Goal: Task Accomplishment & Management: Use online tool/utility

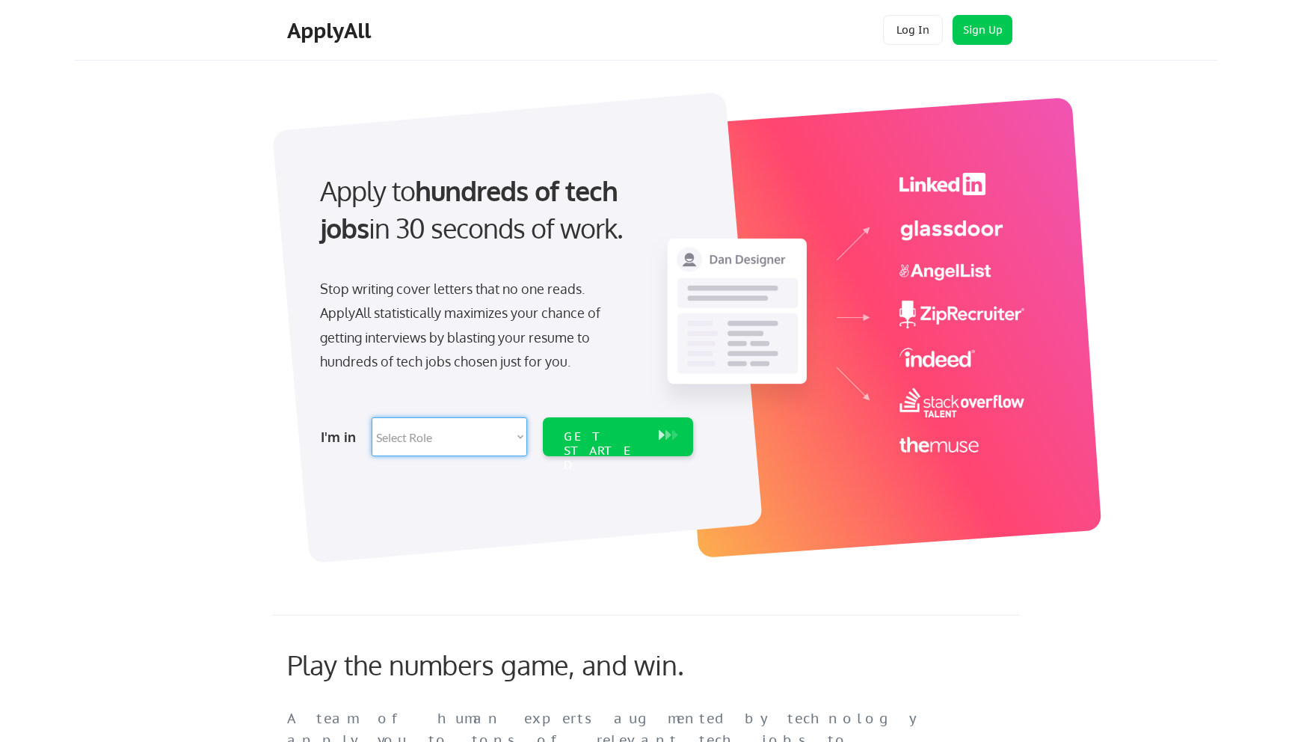
select select ""data_science___analytics""
click at [372, 417] on select "Select Role Software Engineering Product Management Customer Success Sales UI/U…" at bounding box center [450, 436] width 156 height 39
select select ""data_science___analytics""
click at [609, 446] on div "GET STARTED" at bounding box center [603, 436] width 95 height 39
select select ""data_science___analytics""
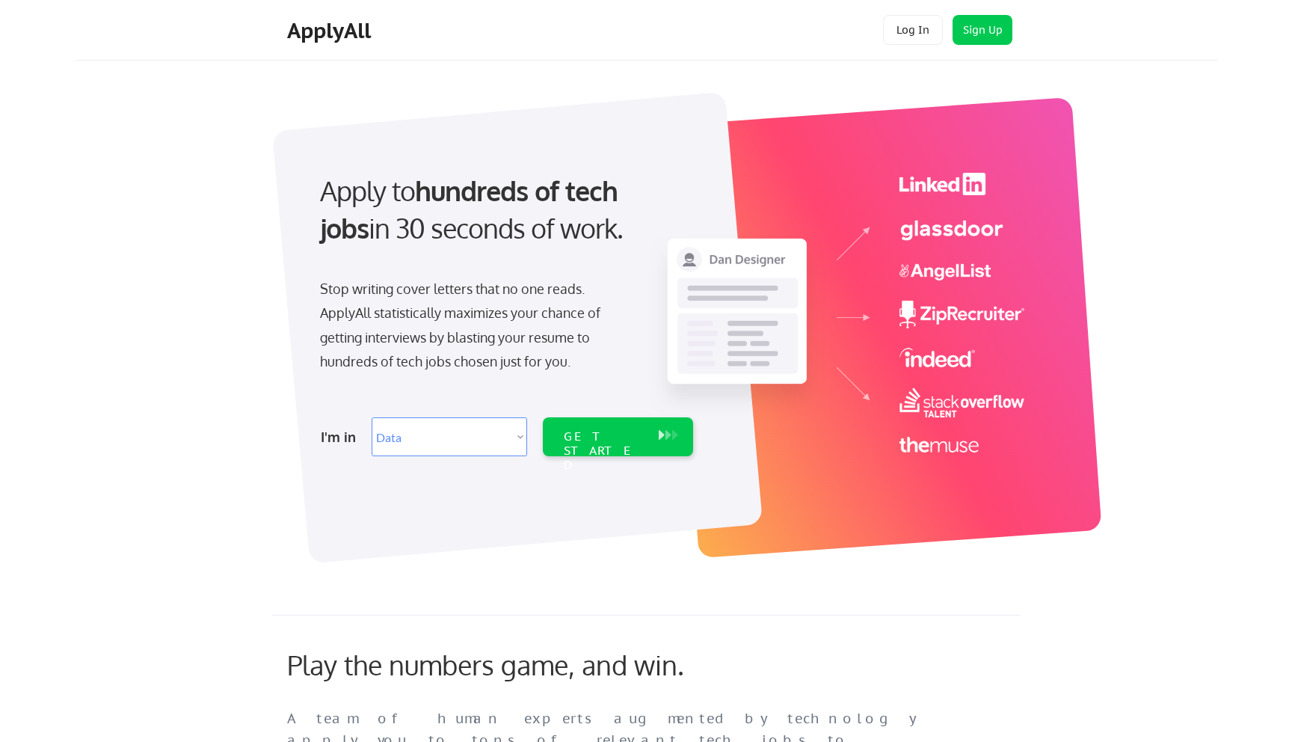
select select ""data_science___analytics""
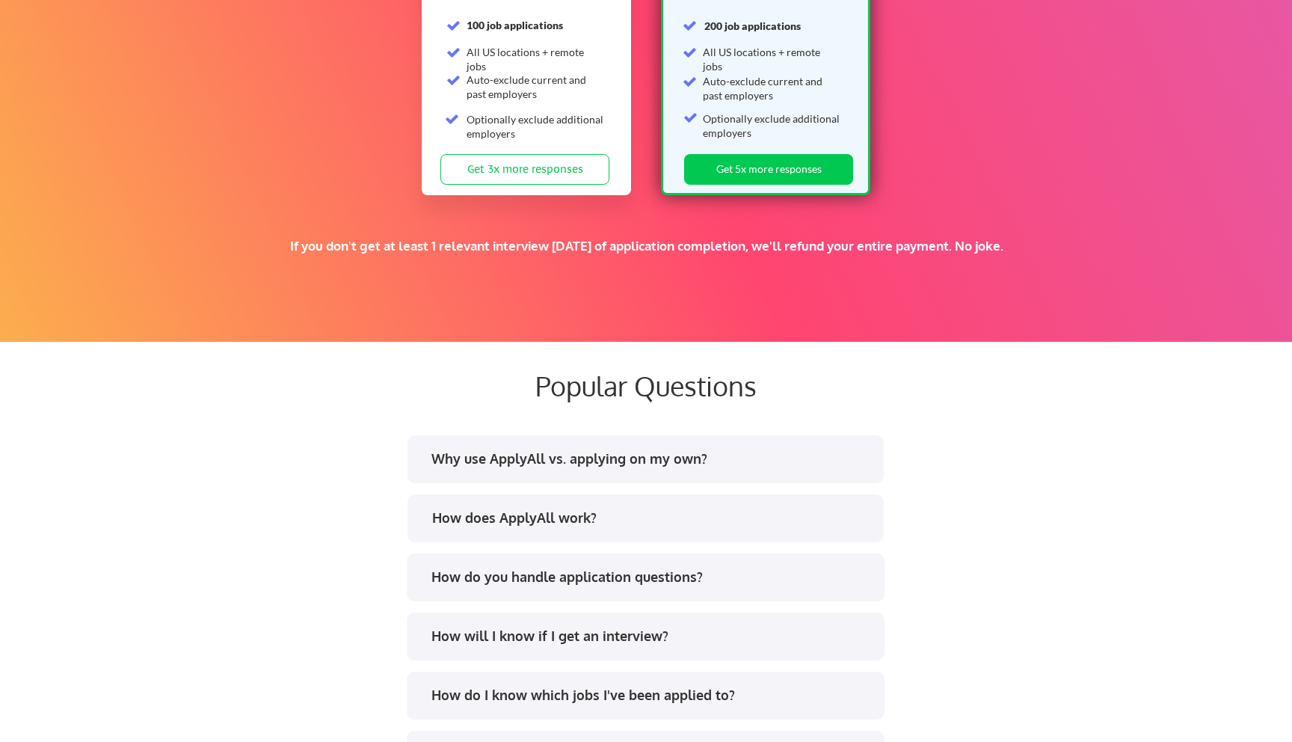
scroll to position [2516, 0]
